Goal: Information Seeking & Learning: Learn about a topic

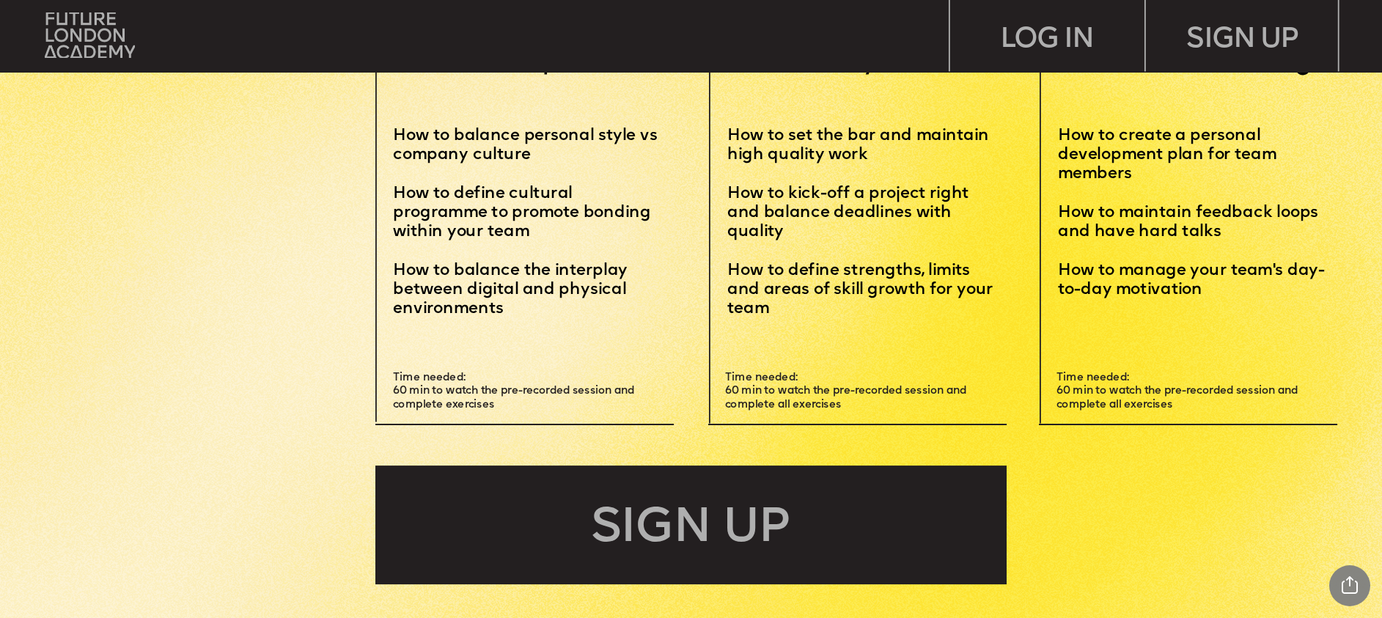
scroll to position [4501, 0]
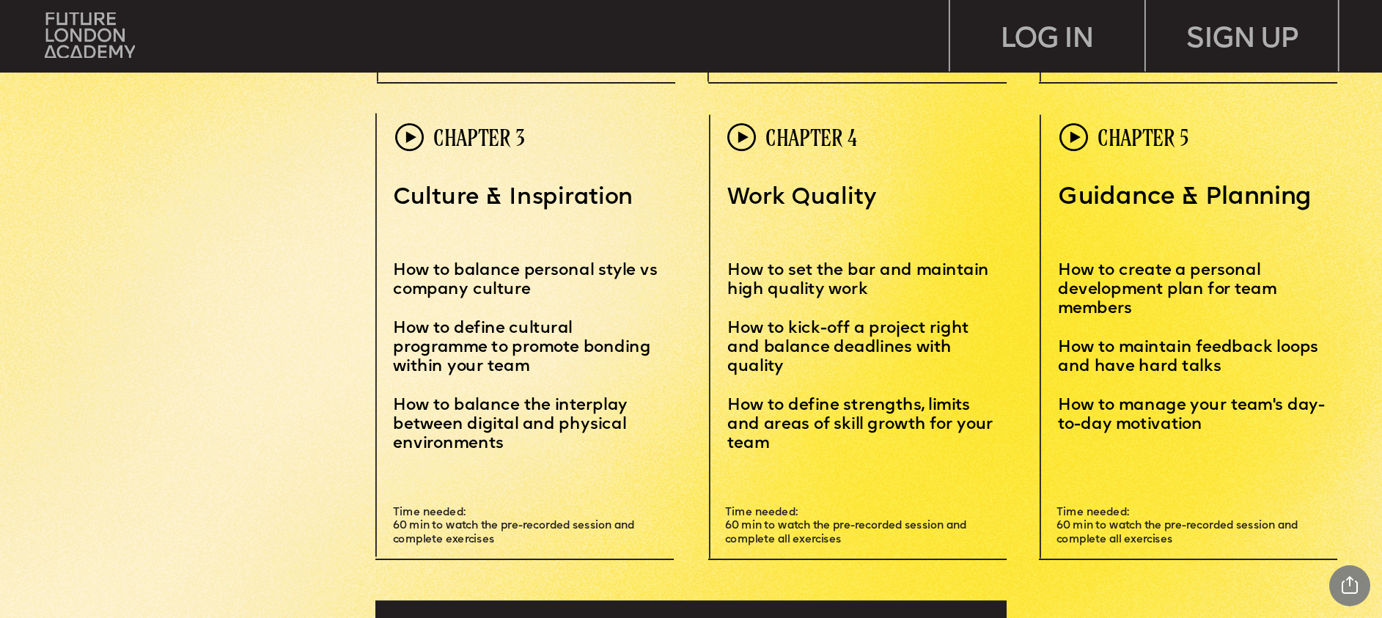
click at [734, 142] on img at bounding box center [741, 137] width 29 height 29
click at [743, 137] on img at bounding box center [741, 137] width 29 height 29
click at [796, 137] on span "CHAPTER 4" at bounding box center [811, 137] width 92 height 26
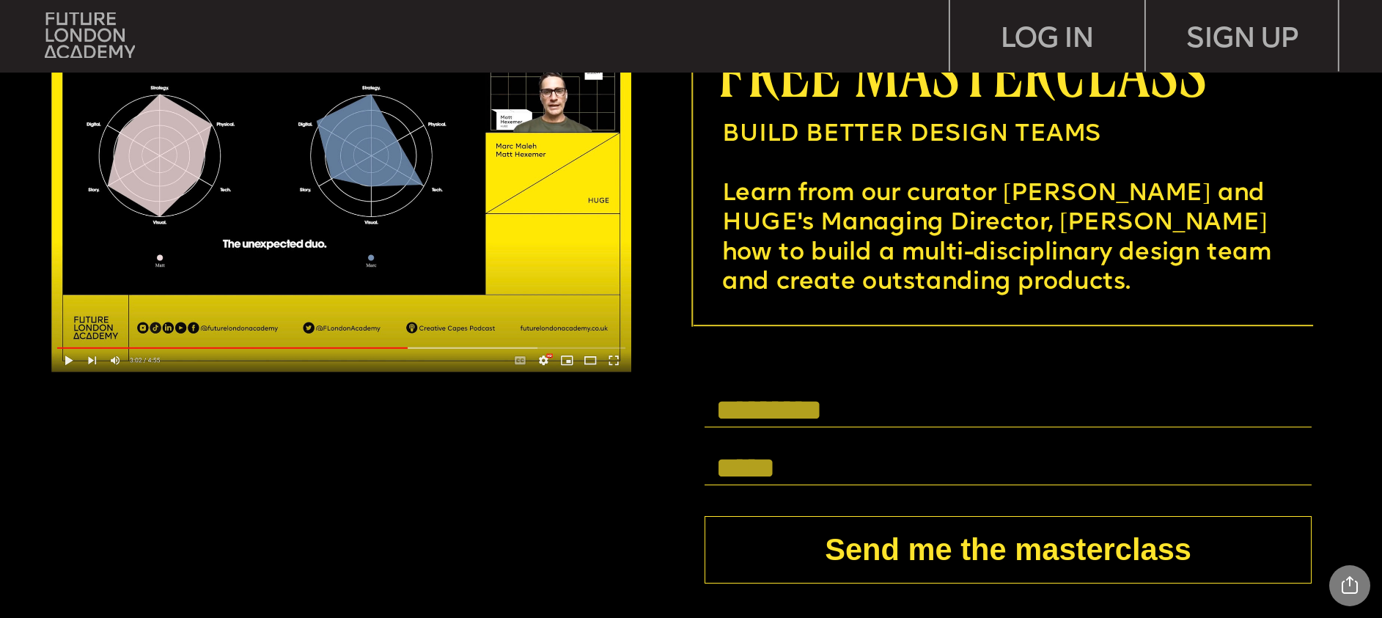
scroll to position [5291, 0]
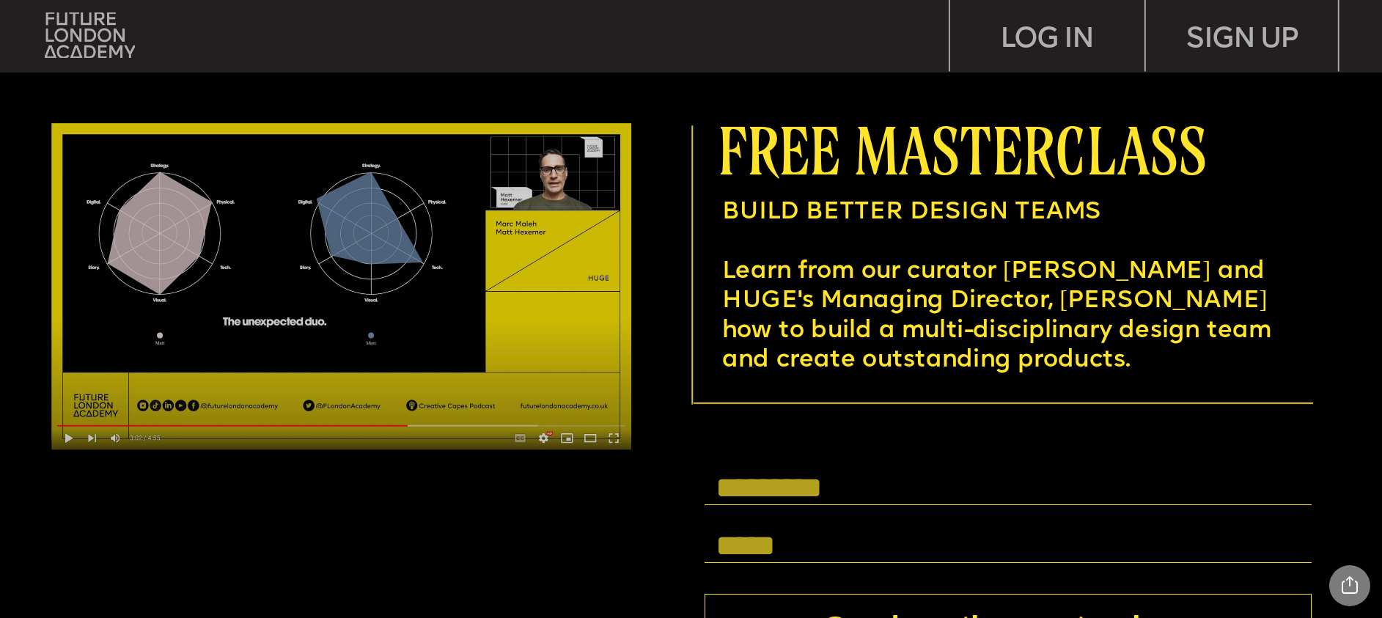
click at [616, 441] on img at bounding box center [341, 286] width 581 height 327
click at [74, 435] on img at bounding box center [341, 286] width 581 height 327
click at [302, 320] on img at bounding box center [341, 286] width 581 height 327
